Goal: Task Accomplishment & Management: Manage account settings

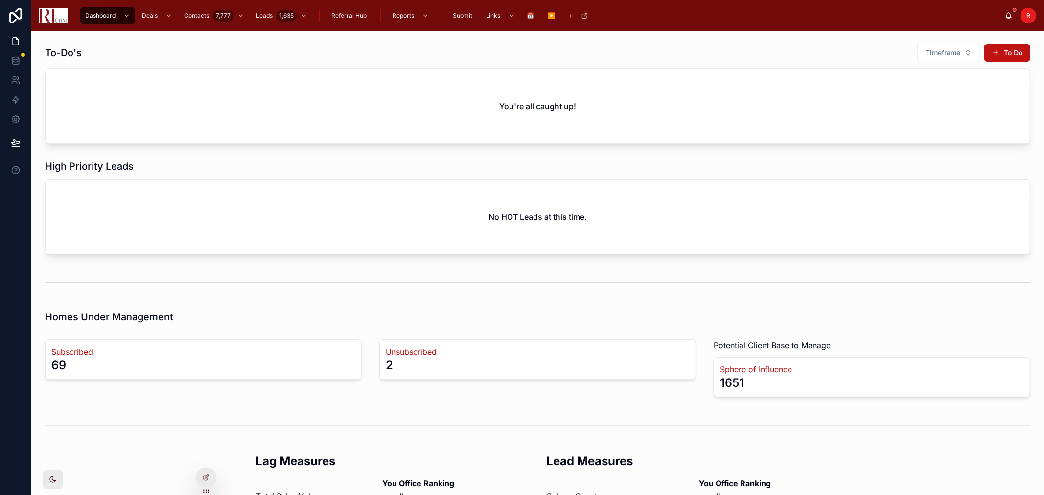
click at [1029, 17] on span "R" at bounding box center [1028, 16] width 4 height 8
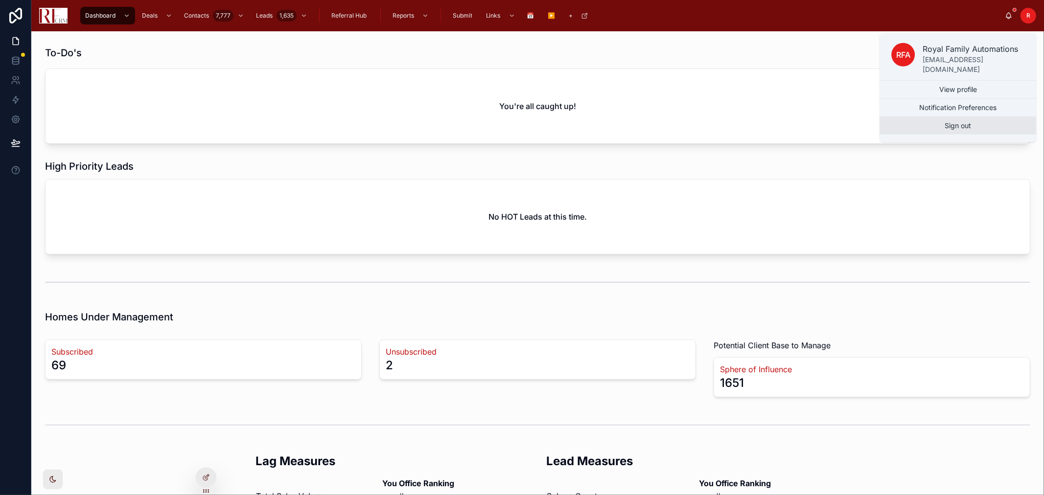
click at [970, 117] on button "Sign out" at bounding box center [957, 126] width 157 height 18
